Goal: Information Seeking & Learning: Find specific fact

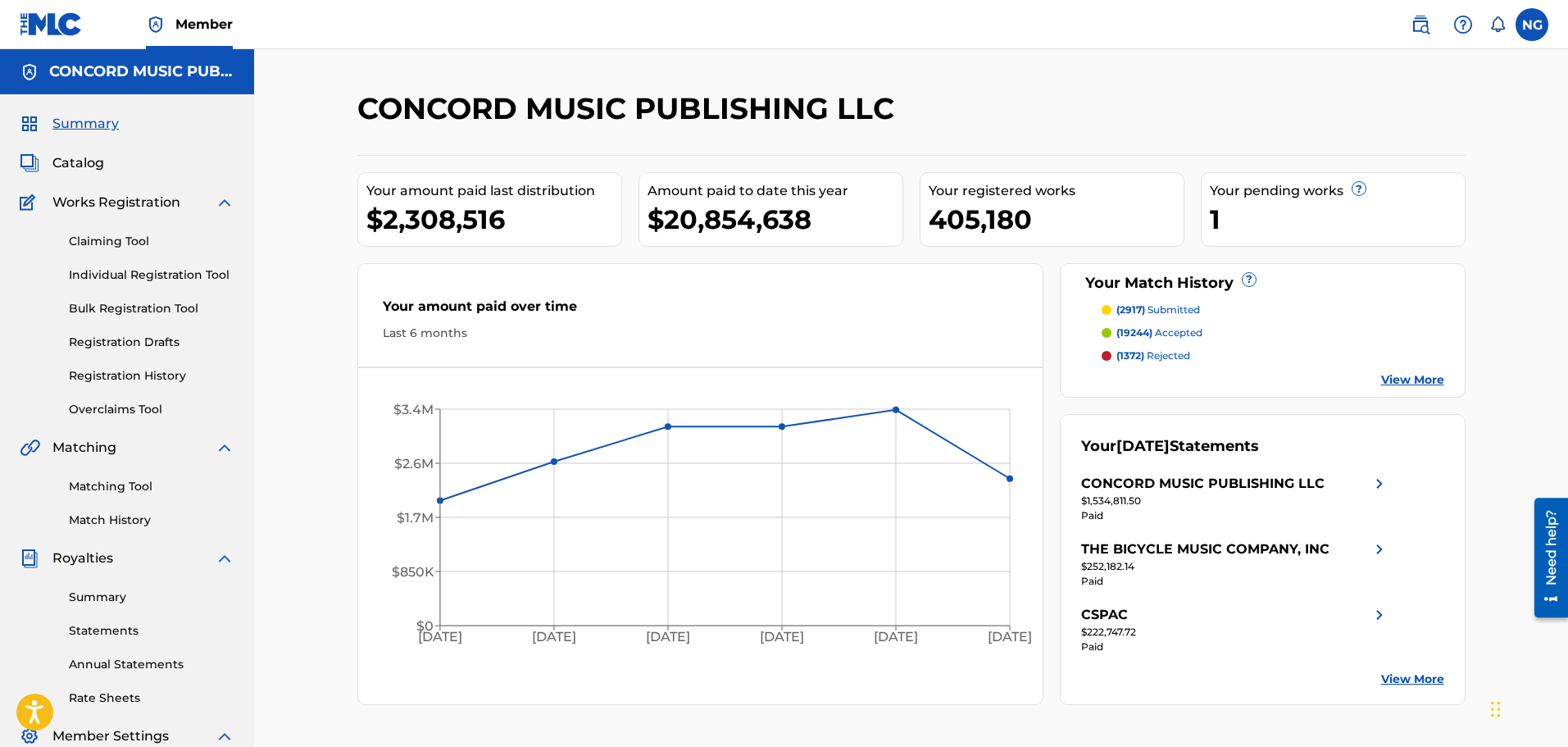
click at [90, 159] on span "Catalog" at bounding box center [78, 163] width 52 height 19
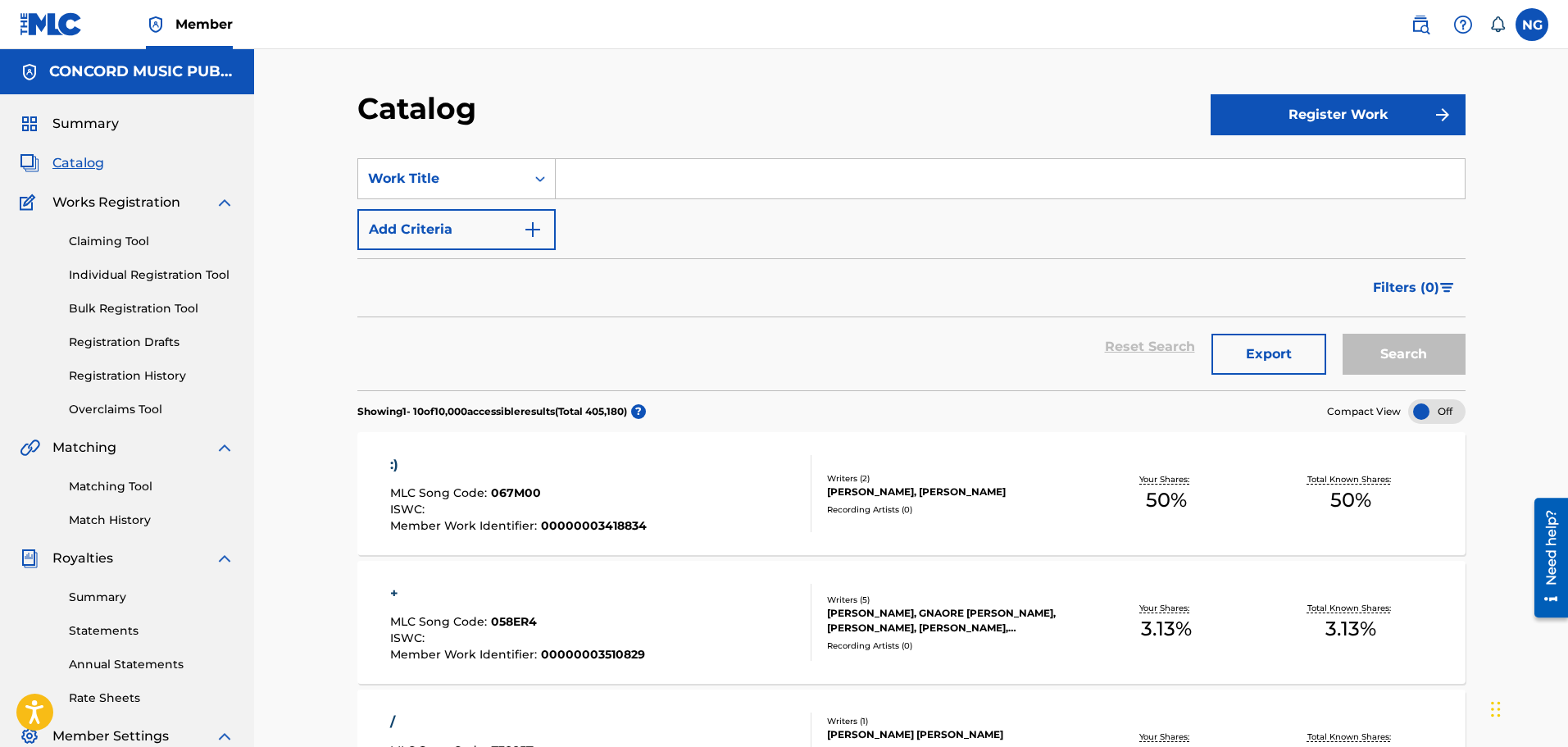
click at [650, 178] on input "Search Form" at bounding box center [1010, 178] width 909 height 40
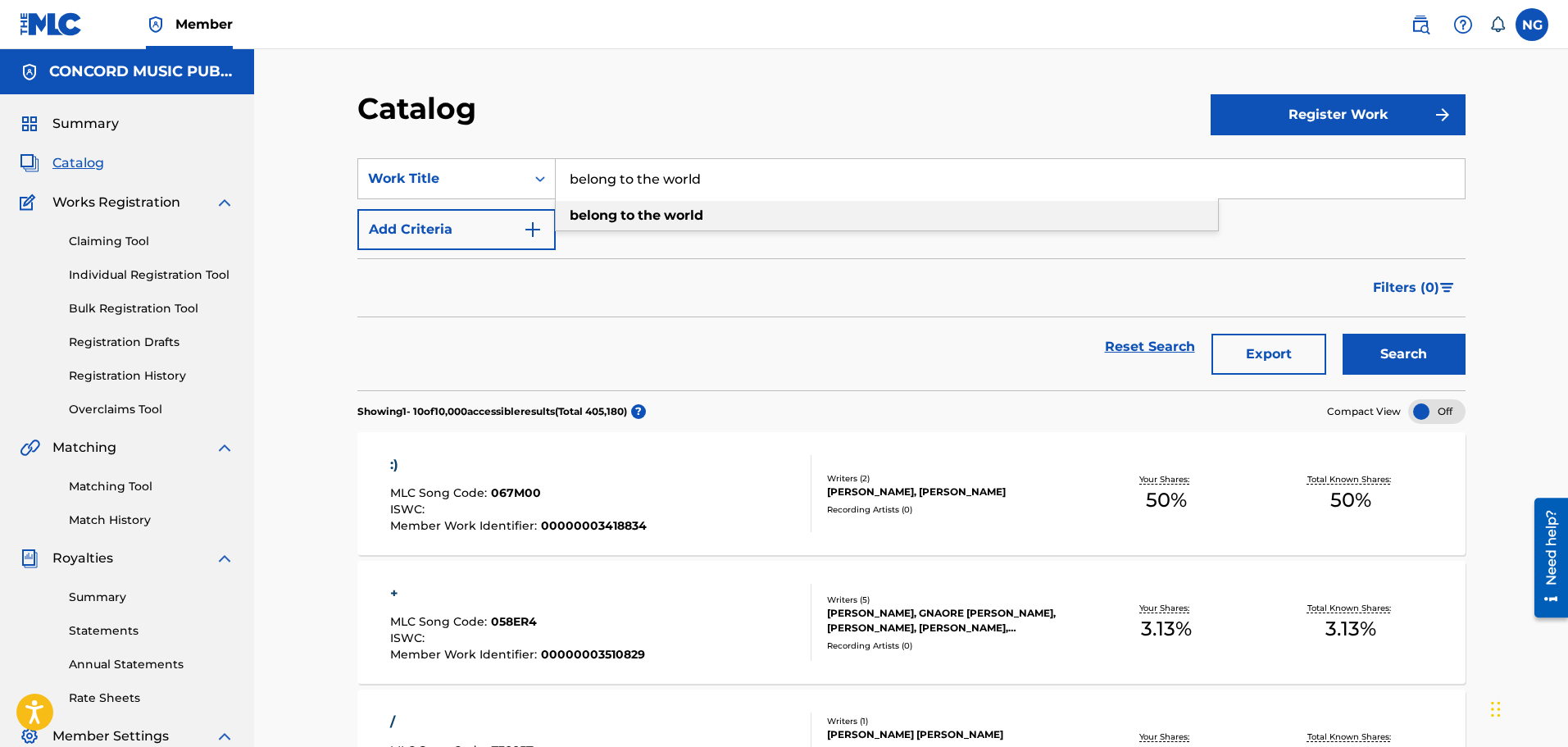
type input "belong to the world"
click at [664, 210] on span "Search Form" at bounding box center [663, 215] width 4 height 16
click at [482, 229] on button "Add Criteria" at bounding box center [457, 229] width 198 height 41
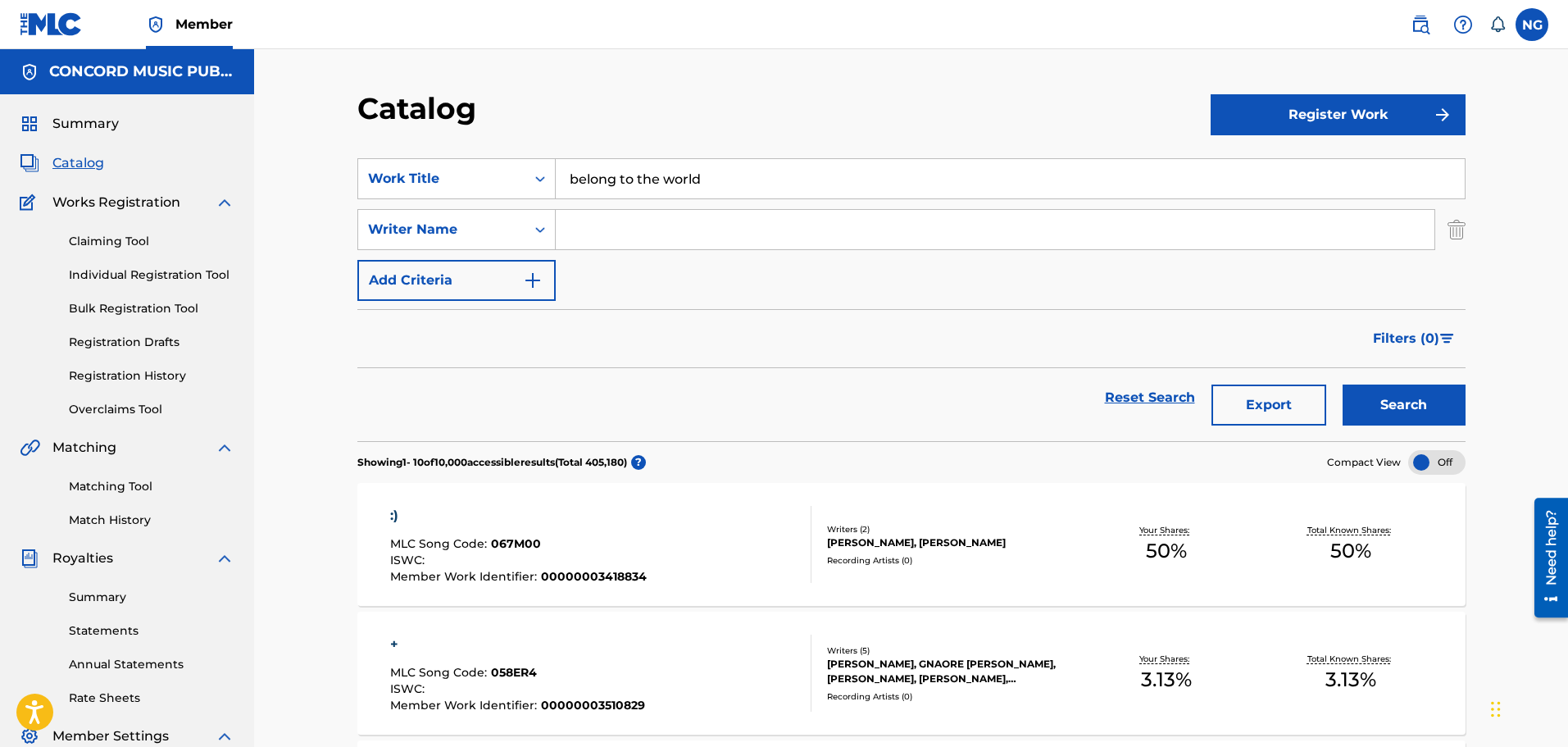
click at [601, 230] on input "Search Form" at bounding box center [995, 229] width 879 height 40
type input "[PERSON_NAME]"
click at [1342, 385] on button "Search" at bounding box center [1404, 405] width 123 height 41
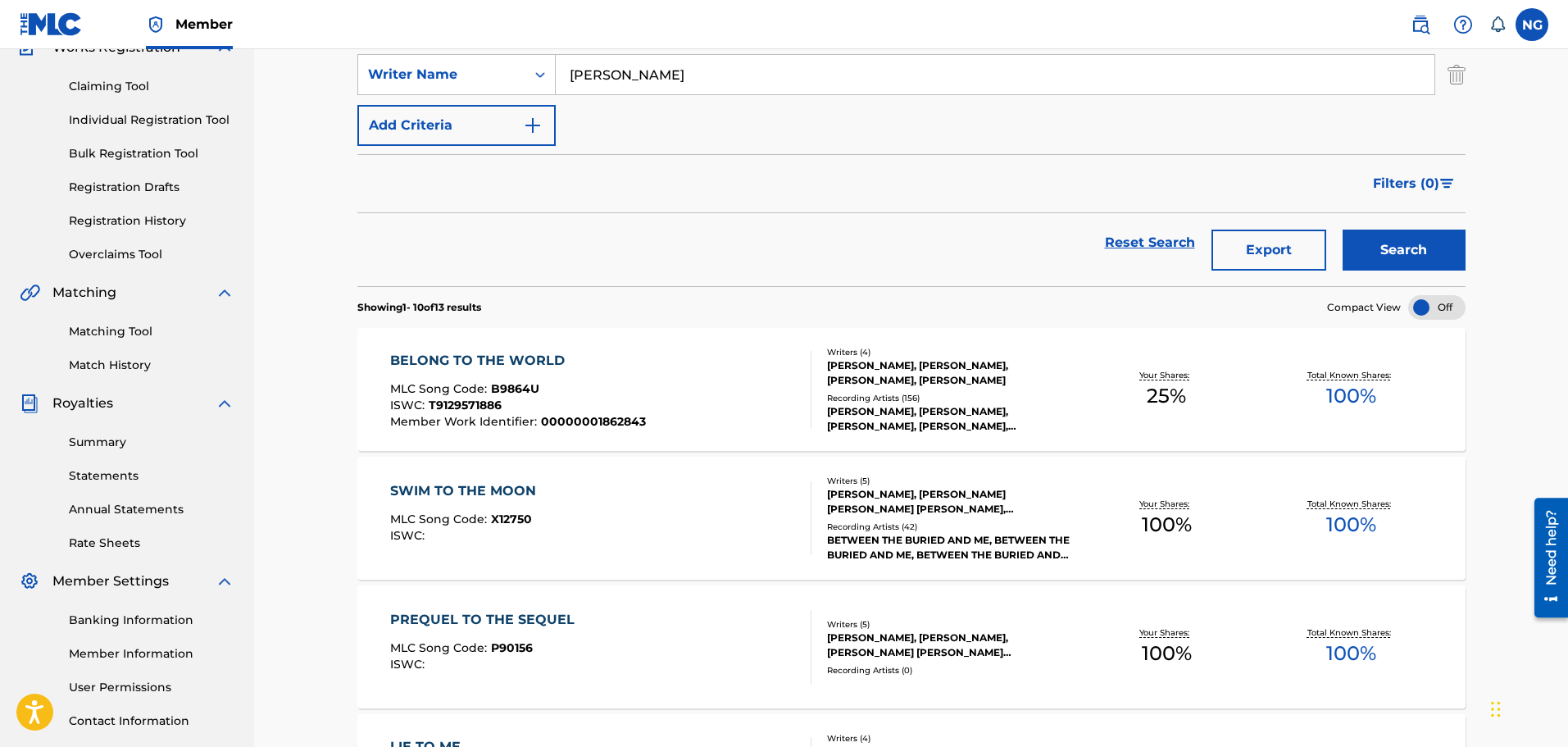
scroll to position [164, 0]
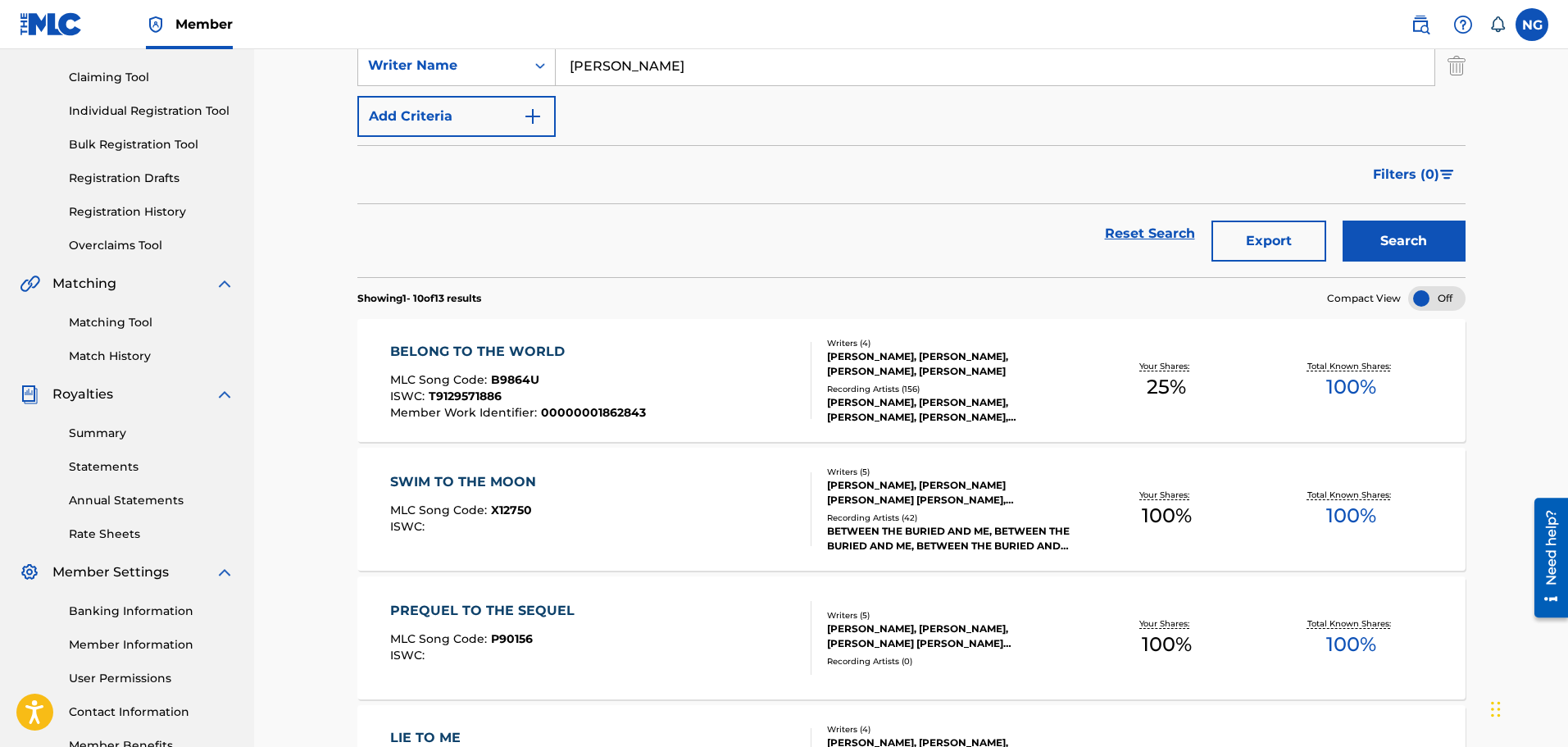
click at [494, 355] on div "BELONG TO THE WORLD" at bounding box center [518, 352] width 256 height 19
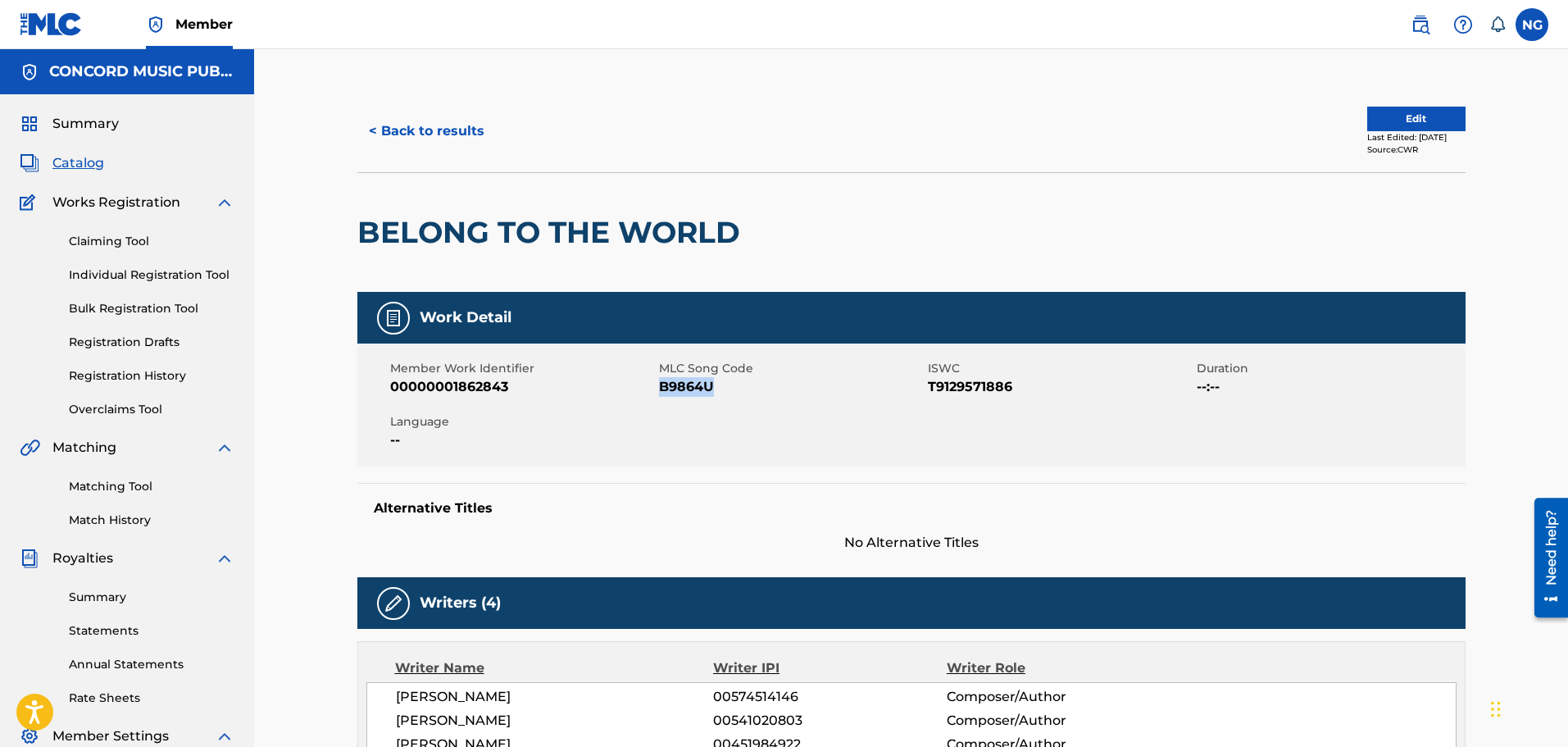
drag, startPoint x: 661, startPoint y: 385, endPoint x: 715, endPoint y: 382, distance: 54.1
click at [715, 382] on span "B9864U" at bounding box center [791, 387] width 264 height 19
copy span "B9864U"
